Goal: Navigation & Orientation: Find specific page/section

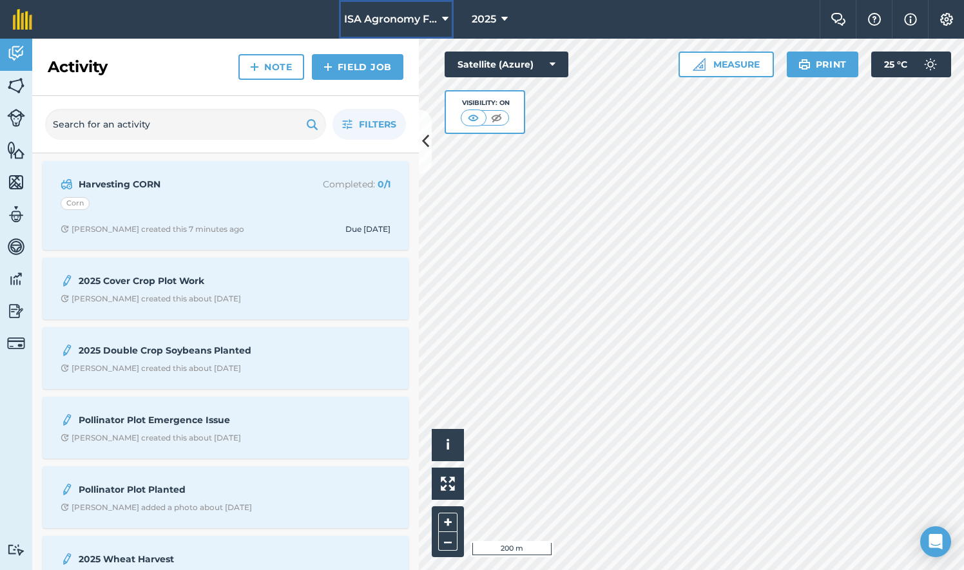
click at [445, 19] on icon at bounding box center [445, 19] width 6 height 15
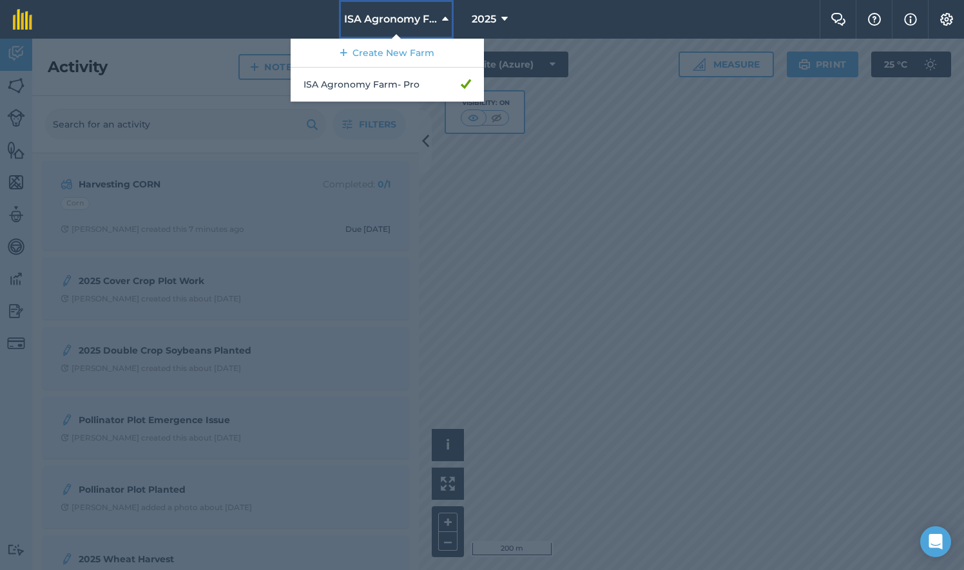
click at [445, 19] on icon at bounding box center [445, 19] width 6 height 15
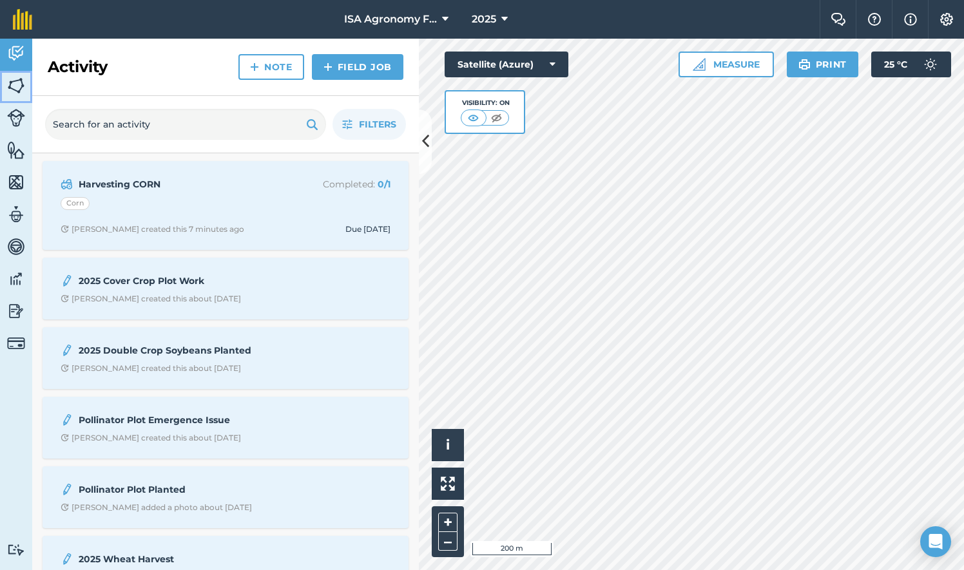
click at [14, 90] on img at bounding box center [16, 85] width 18 height 19
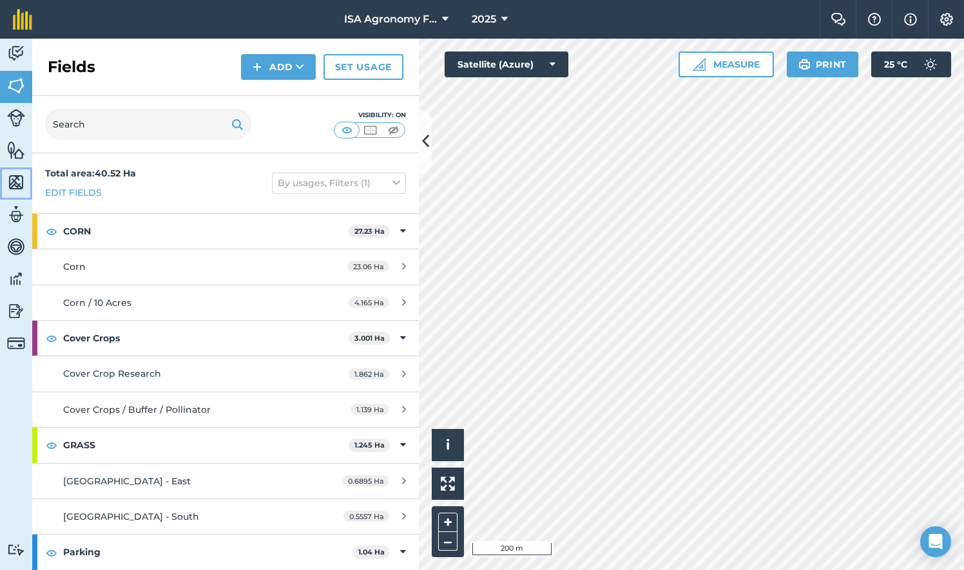
click at [13, 180] on img at bounding box center [16, 182] width 18 height 19
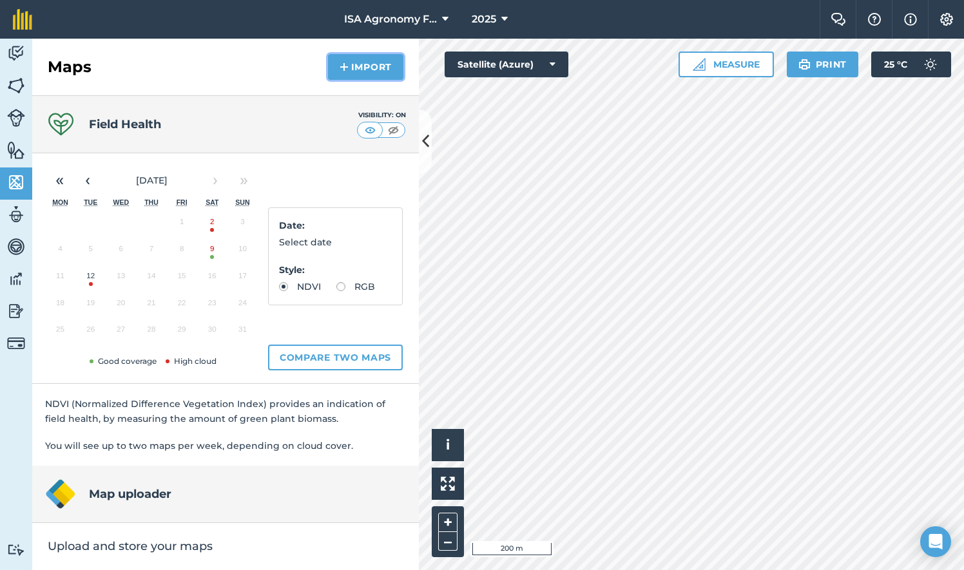
click at [363, 61] on button "Import" at bounding box center [365, 67] width 75 height 26
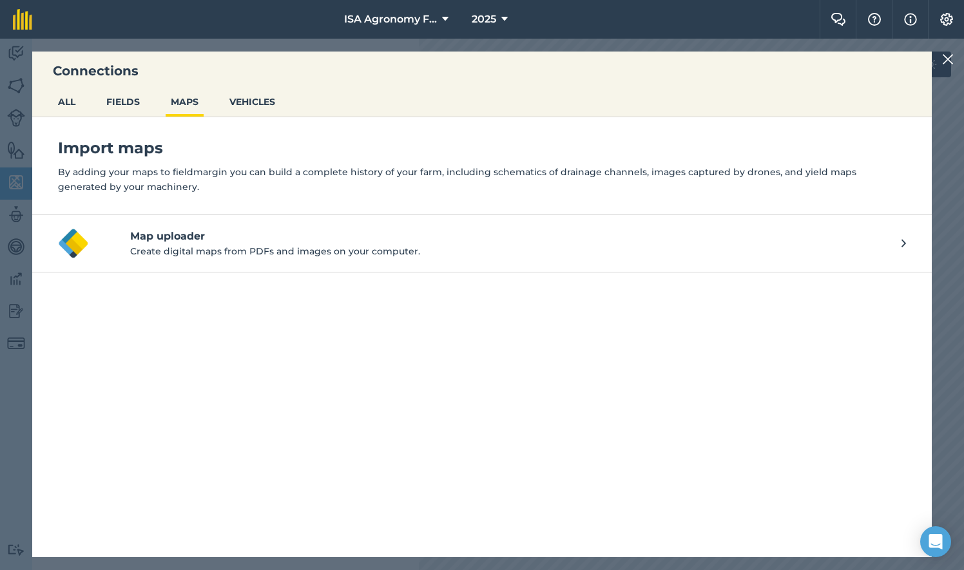
click at [949, 57] on img at bounding box center [948, 59] width 12 height 15
